Goal: Information Seeking & Learning: Learn about a topic

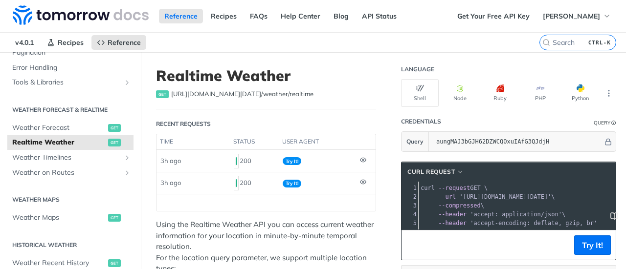
scroll to position [49, 0]
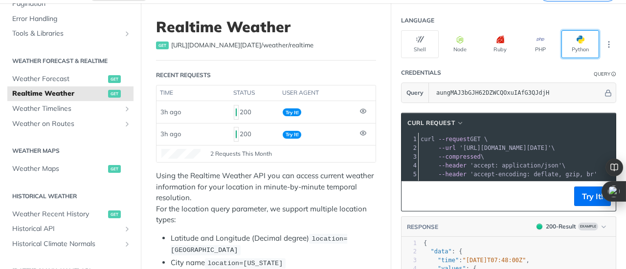
click at [569, 43] on button "Python" at bounding box center [580, 44] width 38 height 28
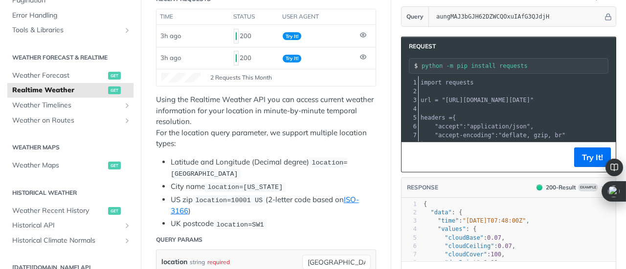
scroll to position [147, 0]
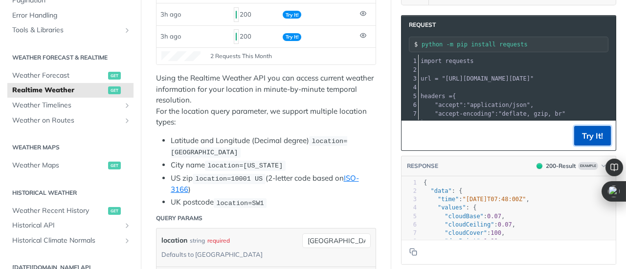
click at [582, 137] on button "Try It!" at bounding box center [592, 136] width 37 height 20
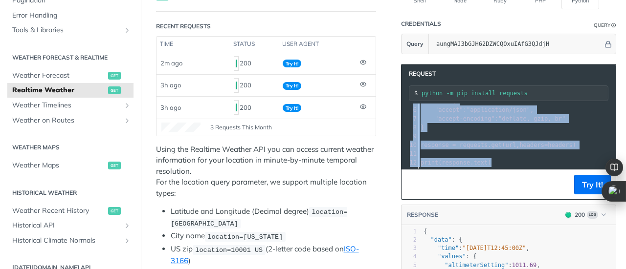
scroll to position [0, 0]
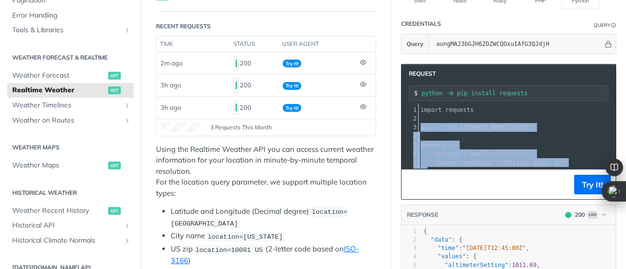
drag, startPoint x: 487, startPoint y: 154, endPoint x: 410, endPoint y: 125, distance: 82.1
click at [410, 125] on div "xxxxxxxxxx 12 1 import requests 2 ​ 3 url = "https://api.tomorrow.io/v4/weather…" at bounding box center [520, 149] width 238 height 90
copy div "url = "https://api.tomorrow.io/v4/weather/realtime?location=toronto&apikey=aung…"
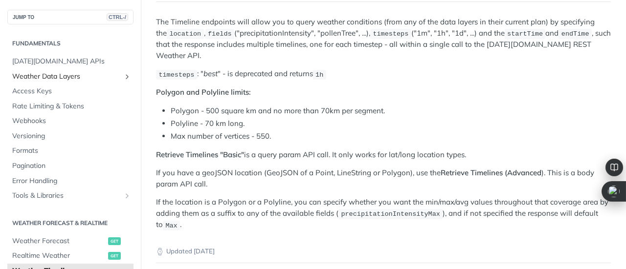
click at [123, 77] on icon "Show subpages for Weather Data Layers" at bounding box center [127, 77] width 8 height 8
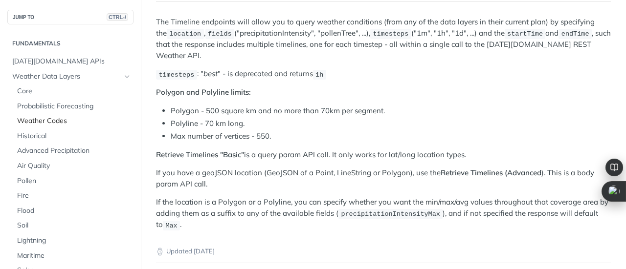
click at [63, 123] on span "Weather Codes" at bounding box center [74, 121] width 114 height 10
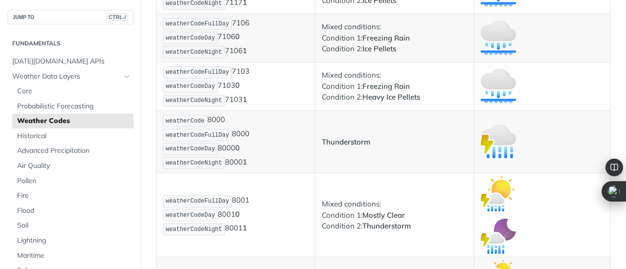
scroll to position [4838, 0]
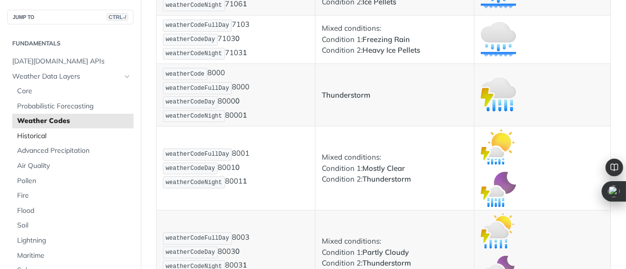
click at [34, 137] on span "Historical" at bounding box center [74, 136] width 114 height 10
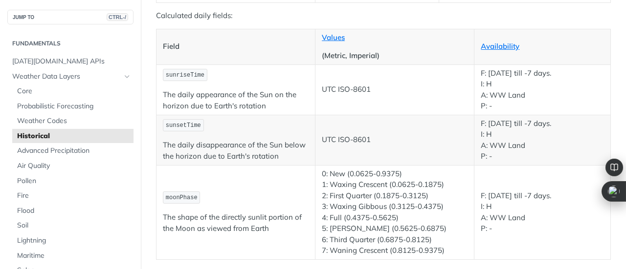
scroll to position [1679, 0]
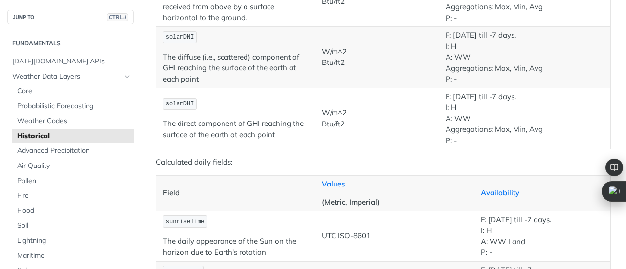
click at [30, 137] on span "Historical" at bounding box center [74, 136] width 114 height 10
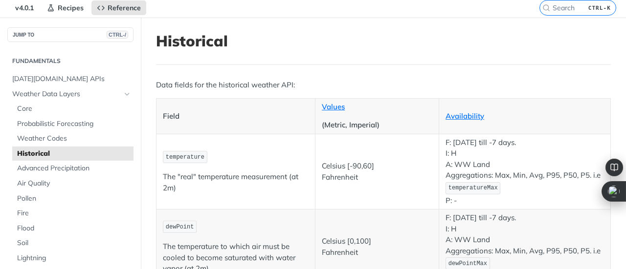
scroll to position [49, 0]
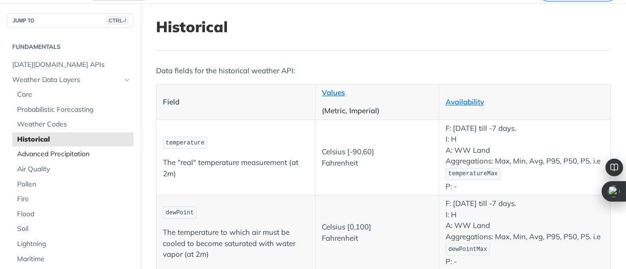
click at [66, 153] on span "Advanced Precipitation" at bounding box center [74, 155] width 114 height 10
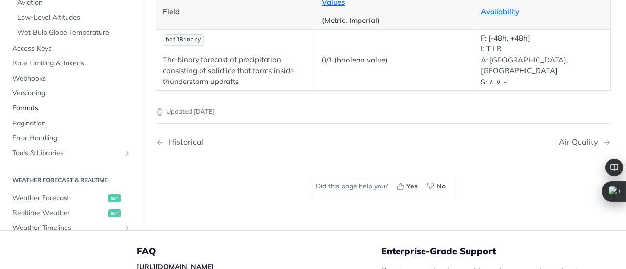
scroll to position [293, 0]
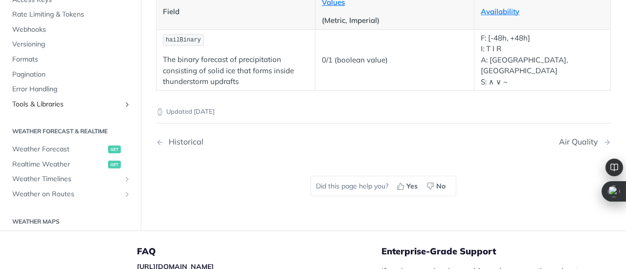
click at [123, 101] on icon "Show subpages for Tools & Libraries" at bounding box center [127, 105] width 8 height 8
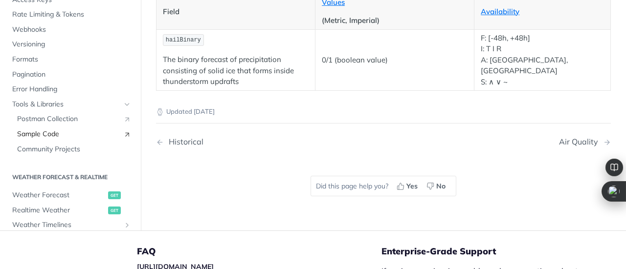
click at [46, 131] on span "Sample Code" at bounding box center [67, 135] width 101 height 10
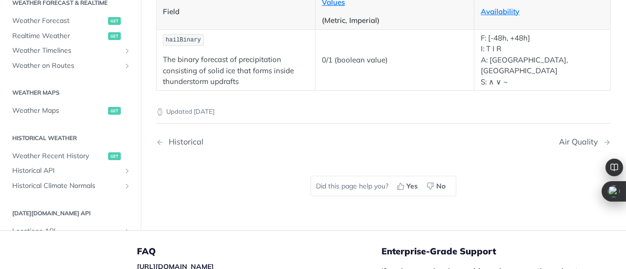
scroll to position [489, 0]
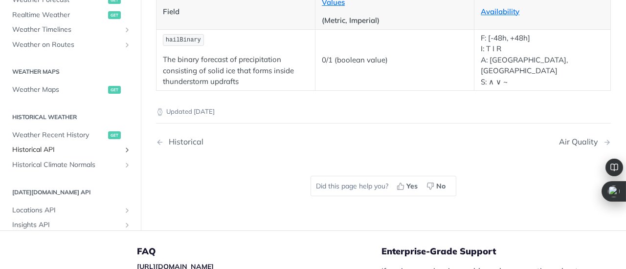
click at [123, 147] on icon "Show subpages for Historical API" at bounding box center [127, 151] width 8 height 8
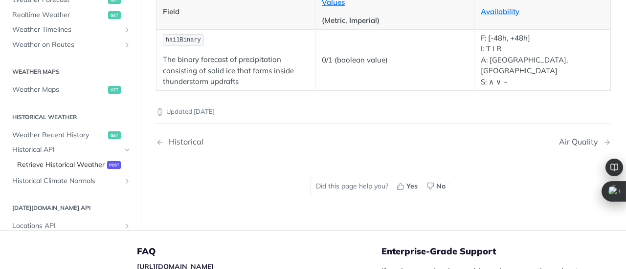
click at [59, 164] on span "Retrieve Historical Weather" at bounding box center [60, 165] width 87 height 10
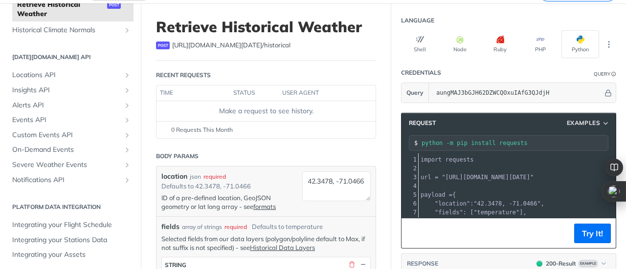
scroll to position [98, 0]
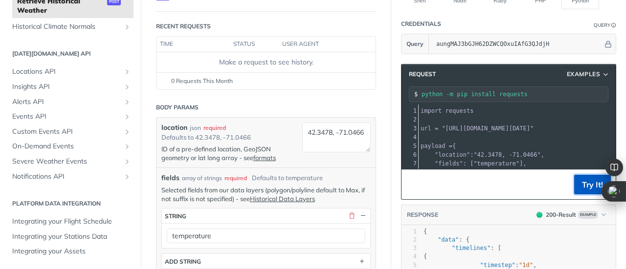
click at [582, 178] on button "Try It!" at bounding box center [592, 185] width 37 height 20
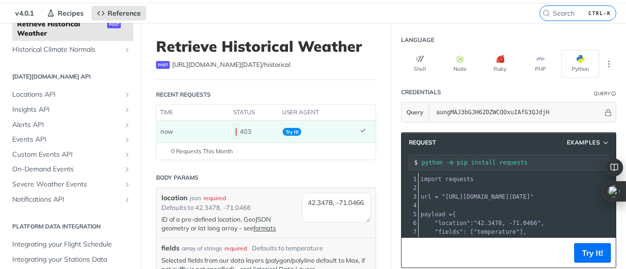
scroll to position [0, 0]
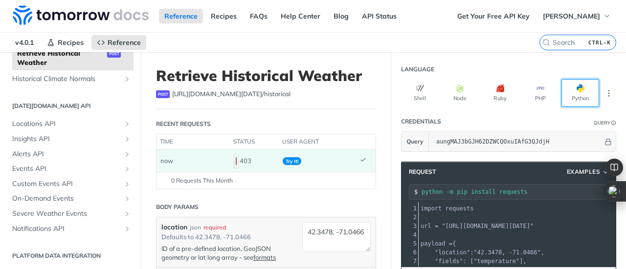
click at [584, 89] on span "button" at bounding box center [584, 89] width 0 height 8
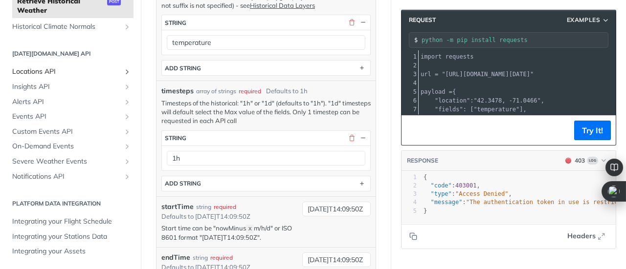
click at [123, 73] on icon "Show subpages for Locations API" at bounding box center [127, 72] width 8 height 8
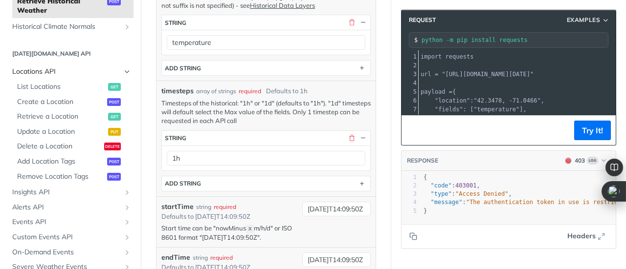
click at [123, 71] on icon "Hide subpages for Locations API" at bounding box center [127, 72] width 8 height 8
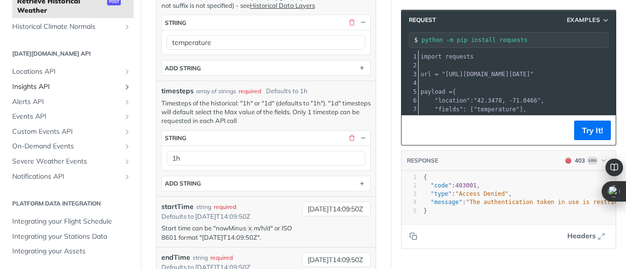
click at [123, 87] on icon "Show subpages for Insights API" at bounding box center [127, 87] width 8 height 8
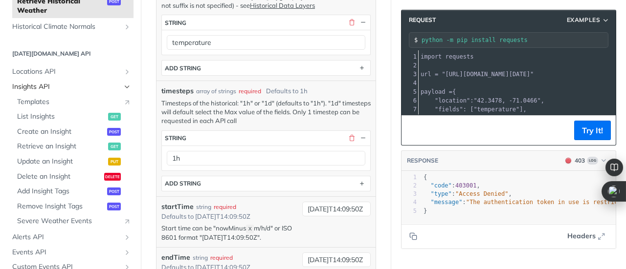
click at [123, 87] on icon "Hide subpages for Insights API" at bounding box center [127, 87] width 8 height 8
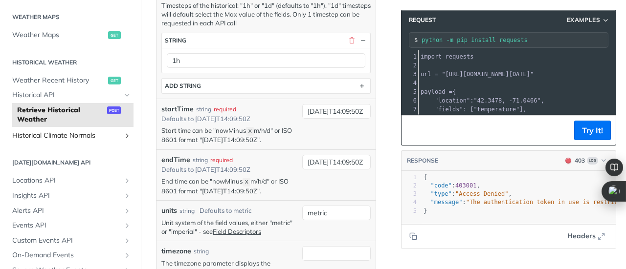
click at [123, 137] on icon "Show subpages for Historical Climate Normals" at bounding box center [127, 136] width 8 height 8
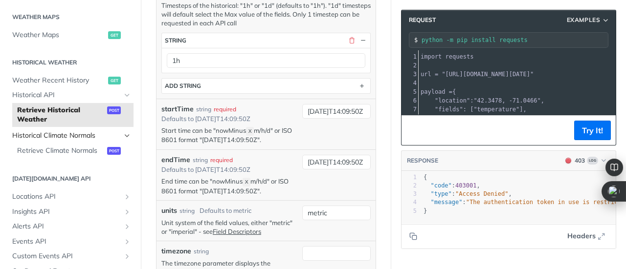
click at [123, 137] on icon "Hide subpages for Historical Climate Normals" at bounding box center [127, 136] width 8 height 8
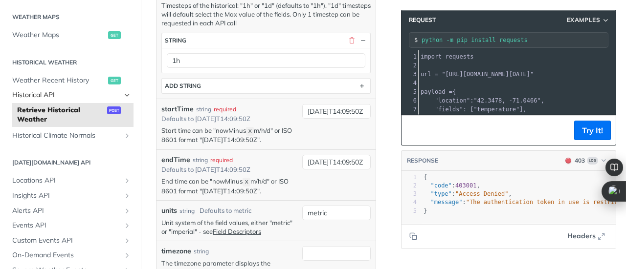
click at [123, 98] on icon "Hide subpages for Historical API" at bounding box center [127, 95] width 8 height 8
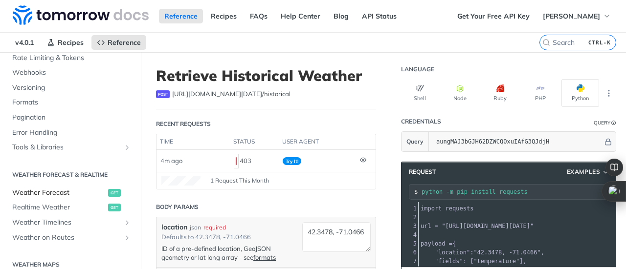
click at [37, 191] on span "Weather Forecast" at bounding box center [58, 193] width 93 height 10
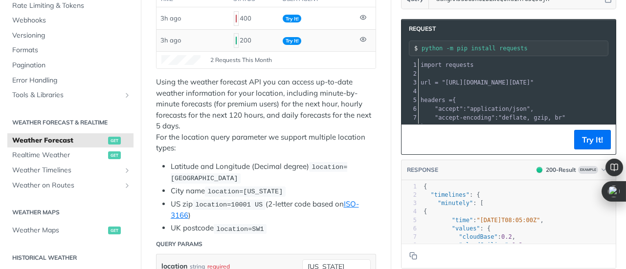
scroll to position [195, 0]
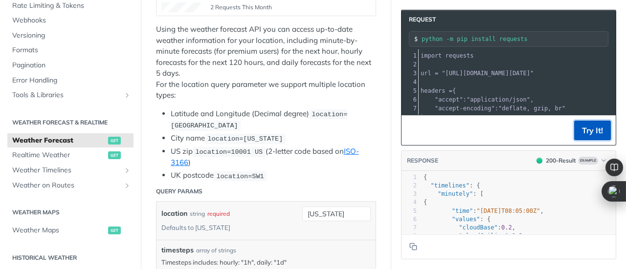
click at [589, 128] on button "Try It!" at bounding box center [592, 131] width 37 height 20
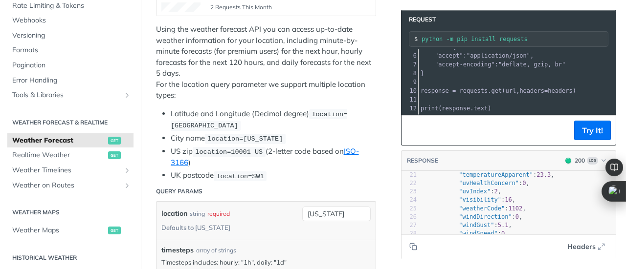
scroll to position [147, 0]
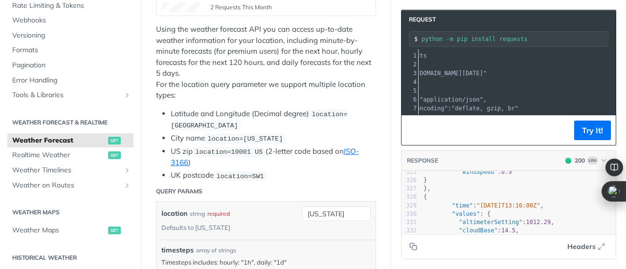
click at [486, 71] on span ""[URL][DOMAIN_NAME][DATE]"" at bounding box center [440, 73] width 92 height 7
copy span "forecast"
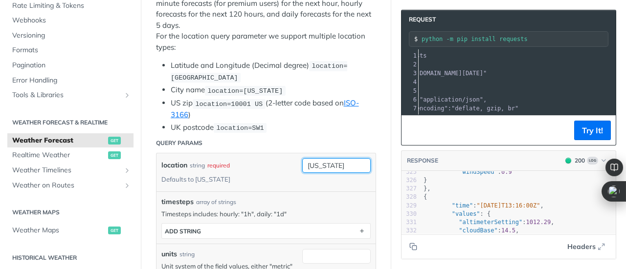
click at [332, 165] on input "[US_STATE]" at bounding box center [336, 165] width 68 height 15
type input "[GEOGRAPHIC_DATA]"
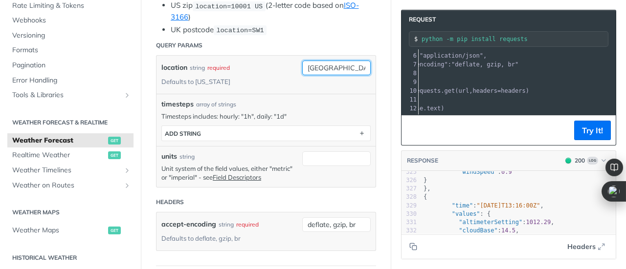
scroll to position [2, 0]
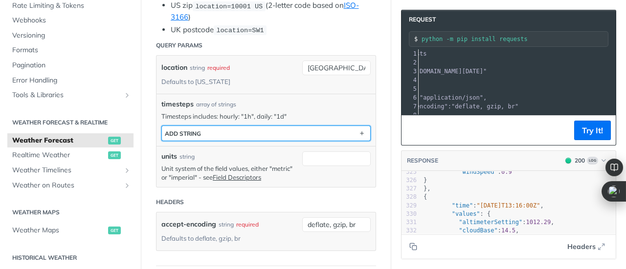
click at [215, 129] on button "ADD string" at bounding box center [266, 133] width 208 height 15
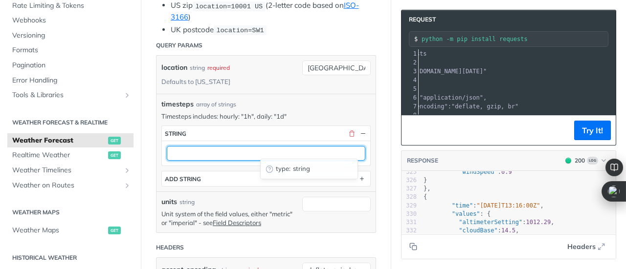
click at [220, 153] on input "text" at bounding box center [266, 153] width 198 height 15
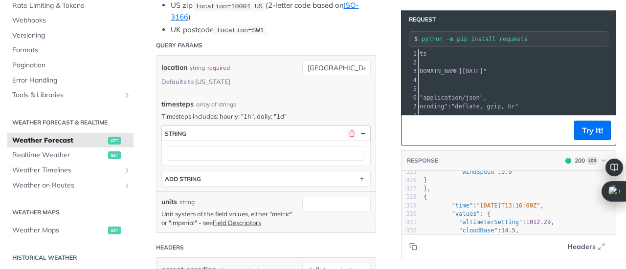
click at [347, 129] on button "button" at bounding box center [351, 133] width 9 height 9
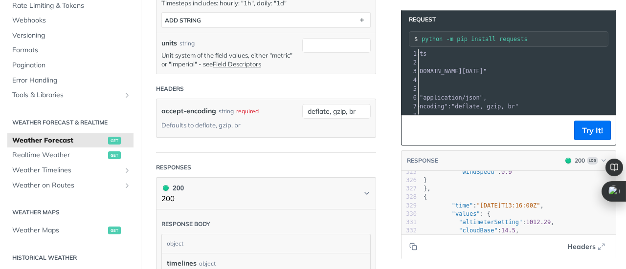
scroll to position [461, 0]
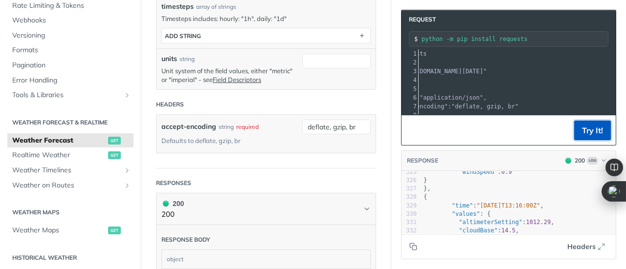
click at [590, 128] on button "Try It!" at bounding box center [592, 131] width 37 height 20
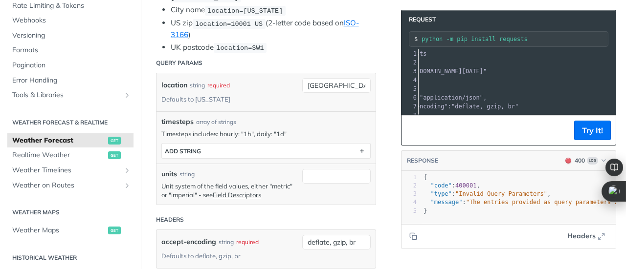
scroll to position [364, 0]
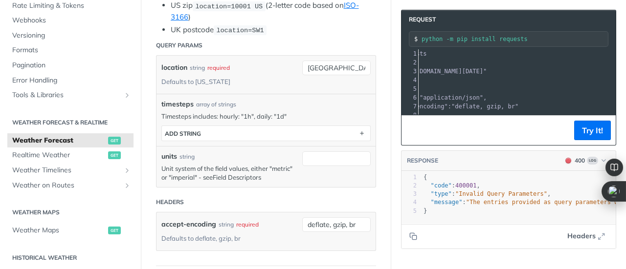
click at [261, 173] on link "Field Descriptors" at bounding box center [237, 177] width 48 height 8
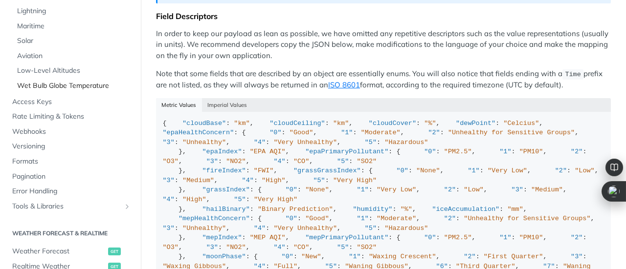
scroll to position [244, 0]
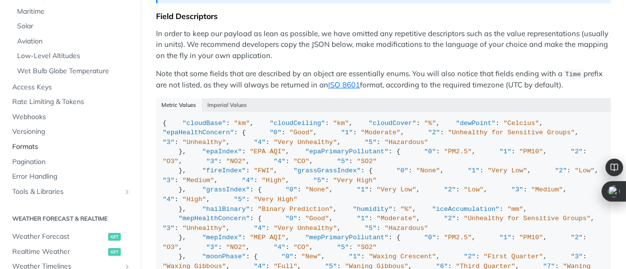
click at [24, 146] on span "Formats" at bounding box center [71, 147] width 119 height 10
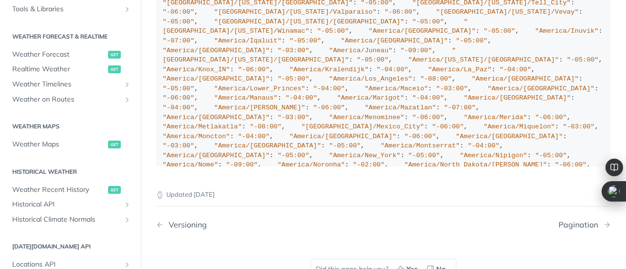
scroll to position [199, 0]
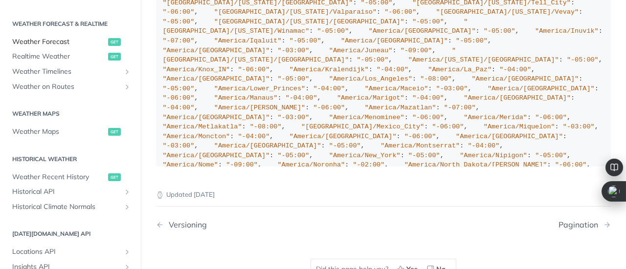
click at [48, 41] on span "Weather Forecast" at bounding box center [58, 42] width 93 height 10
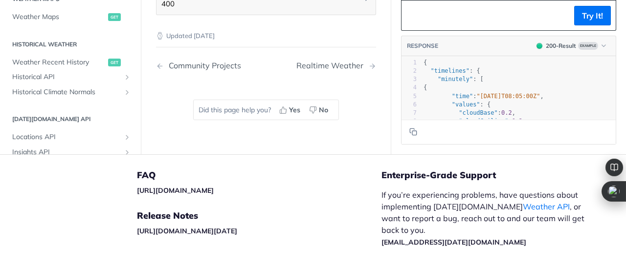
scroll to position [1188, 0]
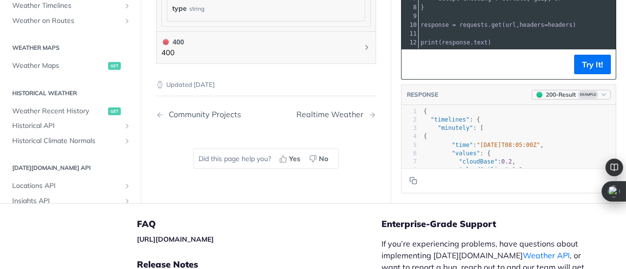
click at [600, 91] on icon "button" at bounding box center [603, 94] width 7 height 7
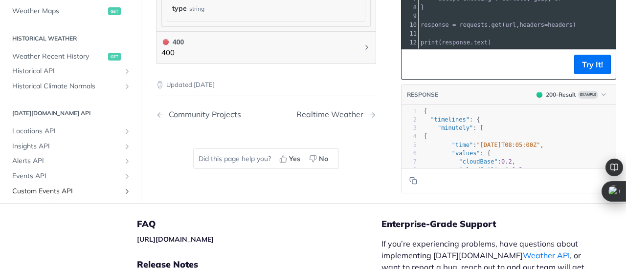
scroll to position [233, 0]
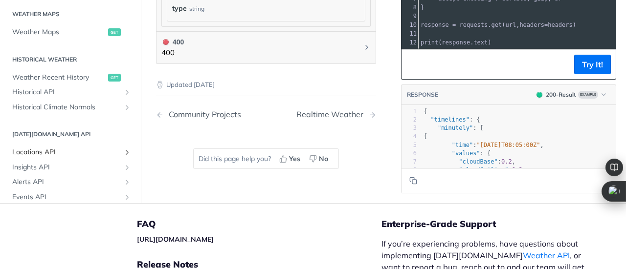
click at [123, 149] on icon "Show subpages for Locations API" at bounding box center [127, 153] width 8 height 8
click at [53, 163] on span "List Locations" at bounding box center [61, 168] width 88 height 10
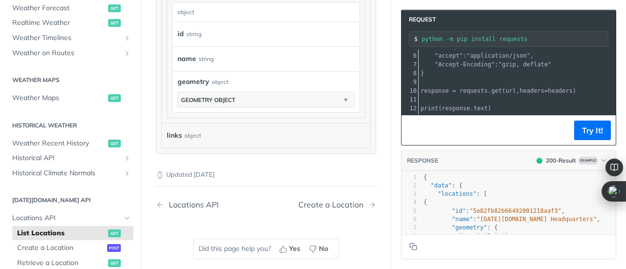
scroll to position [51, 0]
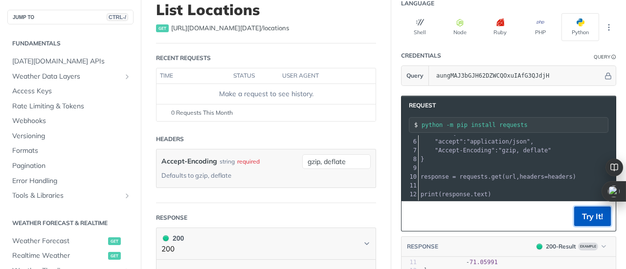
click at [586, 213] on button "Try It!" at bounding box center [592, 217] width 37 height 20
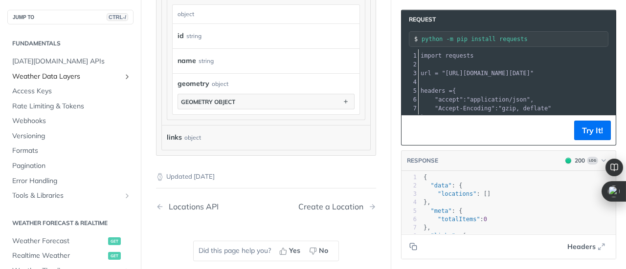
click at [123, 77] on icon "Show subpages for Weather Data Layers" at bounding box center [127, 77] width 8 height 8
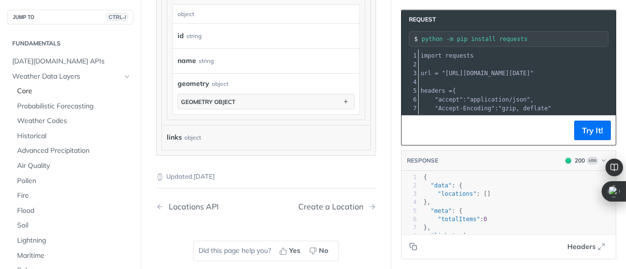
click at [22, 90] on span "Core" at bounding box center [74, 92] width 114 height 10
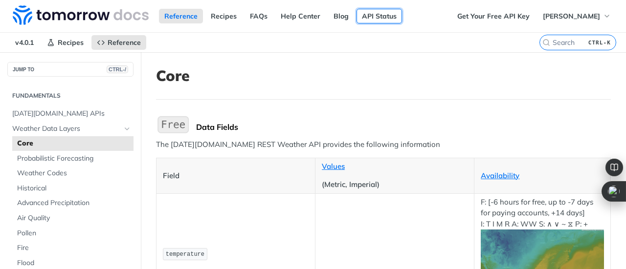
click at [373, 18] on link "API Status" at bounding box center [378, 16] width 45 height 15
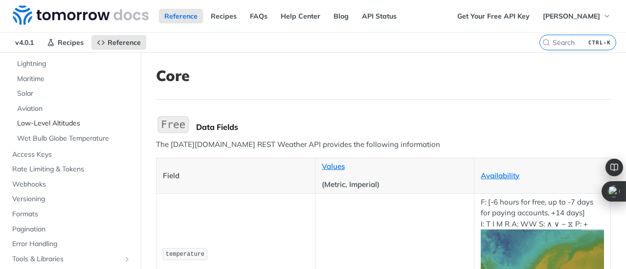
scroll to position [244, 0]
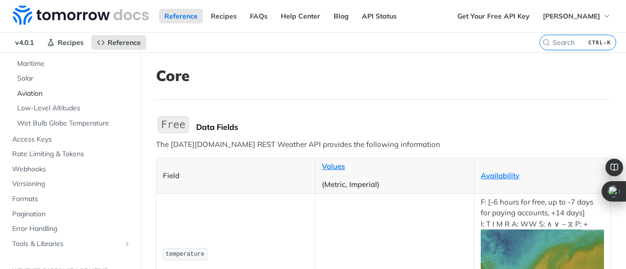
click at [31, 90] on span "Aviation" at bounding box center [74, 94] width 114 height 10
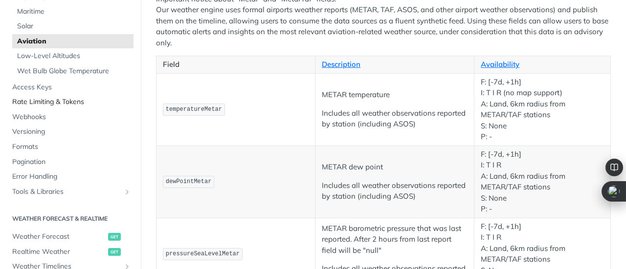
scroll to position [342, 0]
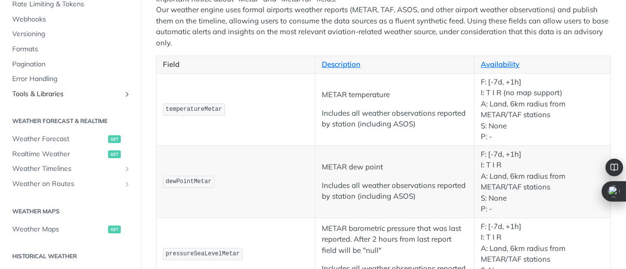
click at [123, 96] on icon "Show subpages for Tools & Libraries" at bounding box center [127, 94] width 8 height 8
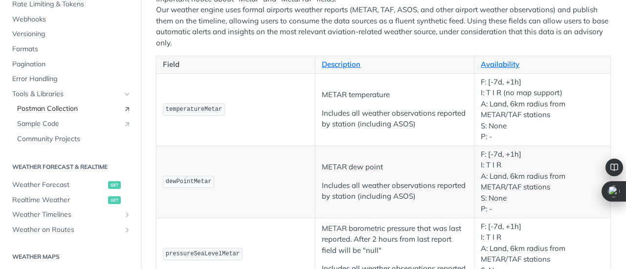
click at [123, 110] on icon "Link" at bounding box center [127, 109] width 8 height 8
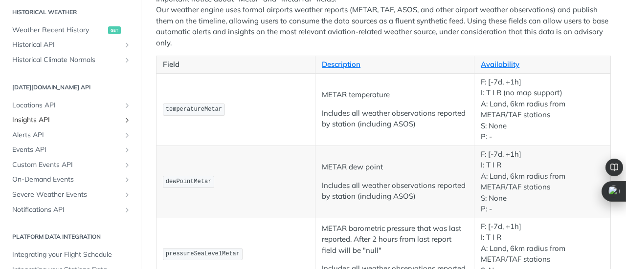
scroll to position [635, 0]
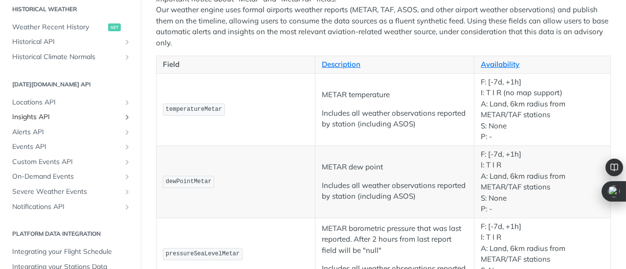
click at [33, 117] on span "Insights API" at bounding box center [66, 117] width 108 height 10
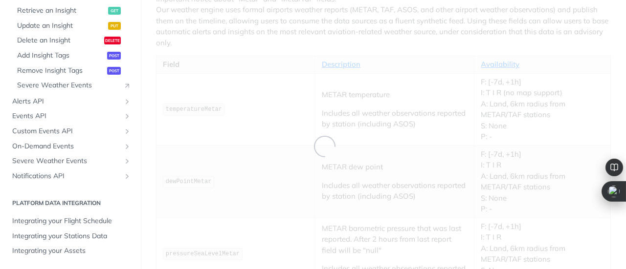
scroll to position [349, 0]
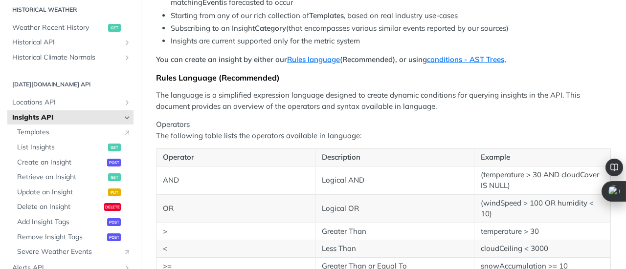
click at [85, 119] on span "Insights API" at bounding box center [66, 118] width 108 height 10
click at [123, 117] on icon "Hide subpages for Insights API" at bounding box center [127, 118] width 8 height 8
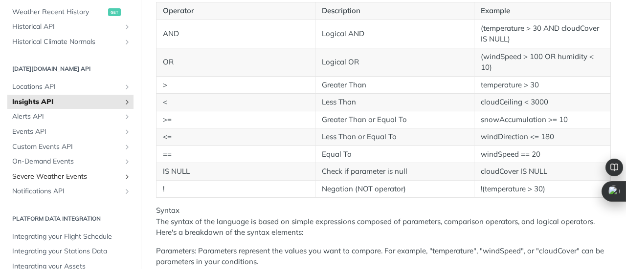
scroll to position [380, 0]
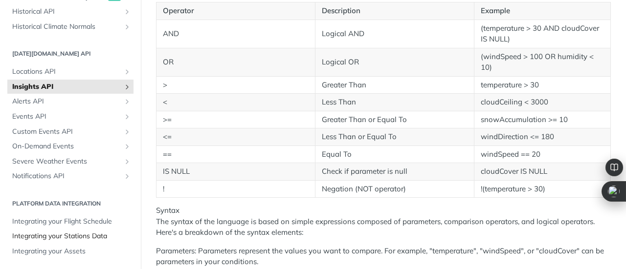
click at [76, 237] on span "Integrating your Stations Data" at bounding box center [71, 237] width 119 height 10
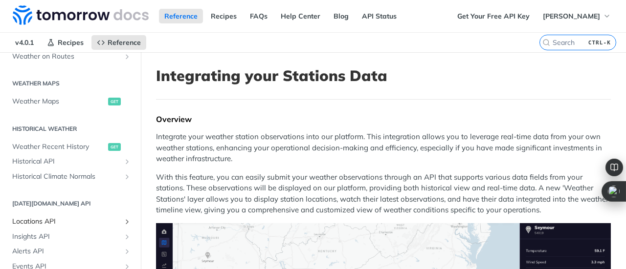
scroll to position [184, 0]
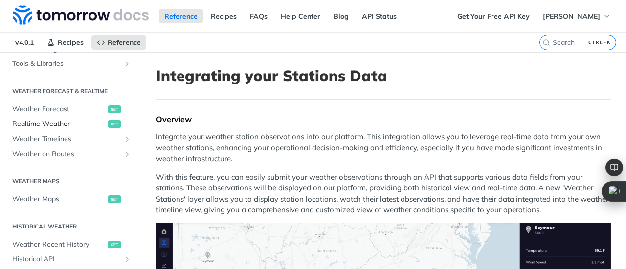
click at [51, 125] on span "Realtime Weather" at bounding box center [58, 124] width 93 height 10
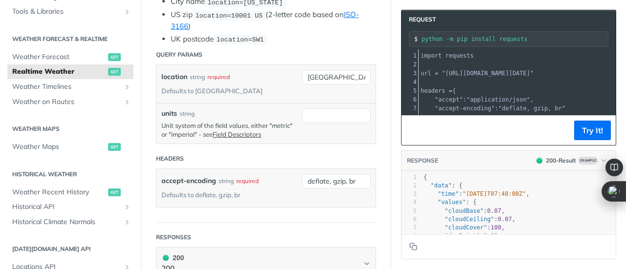
scroll to position [342, 0]
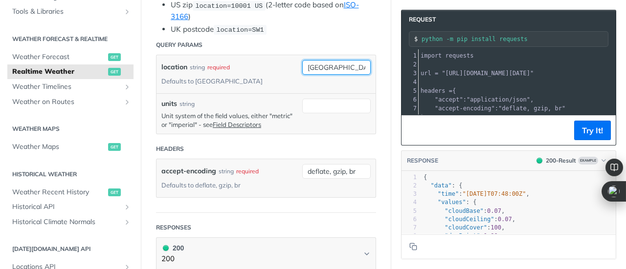
drag, startPoint x: 333, startPoint y: 62, endPoint x: 262, endPoint y: 60, distance: 70.9
click at [262, 60] on div "location string required Defaults to toronto toronto required type : string Use…" at bounding box center [265, 74] width 219 height 38
type input "[GEOGRAPHIC_DATA]"
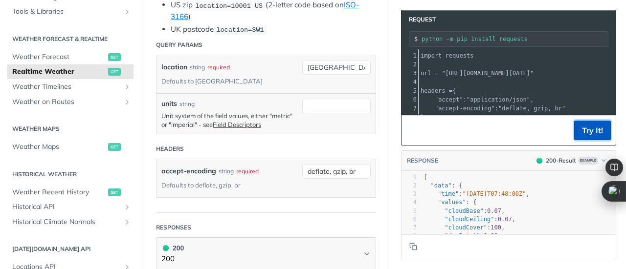
click at [588, 131] on button "Try It!" at bounding box center [592, 131] width 37 height 20
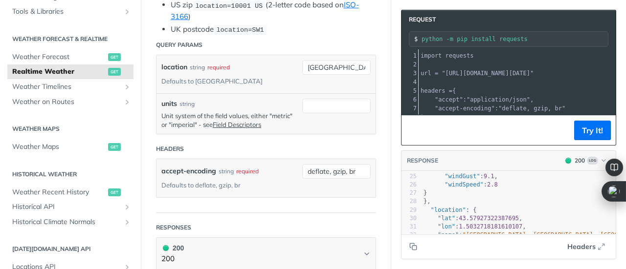
scroll to position [0, 0]
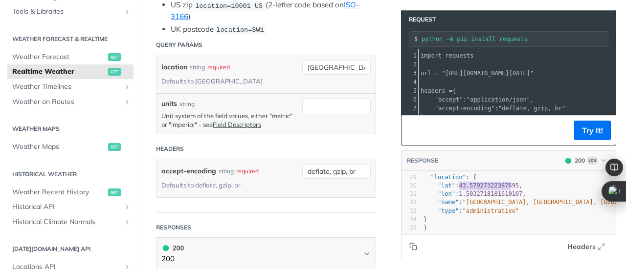
type textarea "43.57927322387695"
drag, startPoint x: 451, startPoint y: 178, endPoint x: 505, endPoint y: 180, distance: 53.8
click at [505, 182] on span "43.57927322387695" at bounding box center [488, 185] width 60 height 7
type textarea "1.5032718181610107"
drag, startPoint x: 508, startPoint y: 185, endPoint x: 451, endPoint y: 186, distance: 57.2
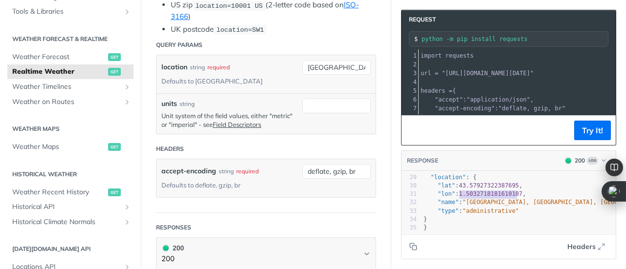
click at [458, 191] on span "1.5032718181610107" at bounding box center [490, 194] width 64 height 7
